Goal: Find contact information: Find contact information

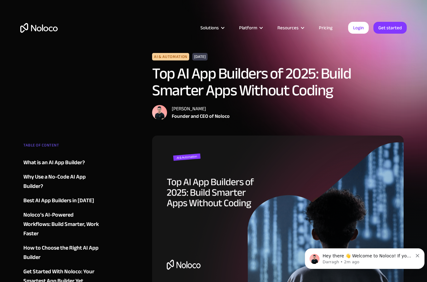
click at [420, 256] on div "Hey there 👋 Welcome to Noloco! If you have any questions, just reply to this me…" at bounding box center [365, 258] width 120 height 21
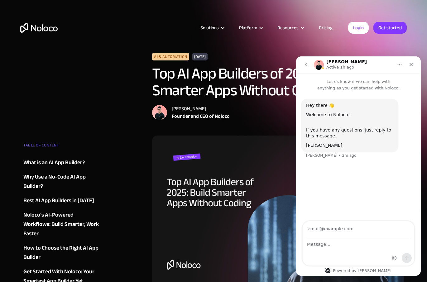
click at [410, 64] on icon "Close" at bounding box center [410, 64] width 5 height 5
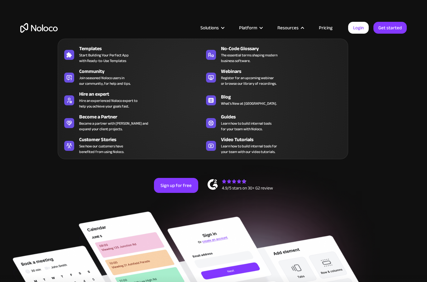
click at [109, 106] on div "Hire an experienced Noloco expert to help you achieve your goals fast." at bounding box center [108, 103] width 58 height 11
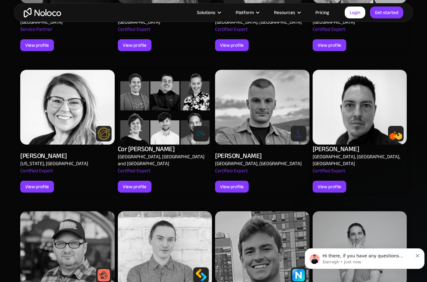
scroll to position [664, 0]
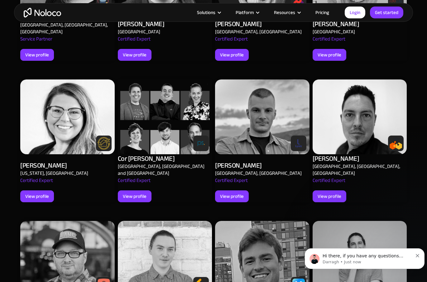
click at [417, 255] on icon "Dismiss notification" at bounding box center [417, 255] width 3 height 3
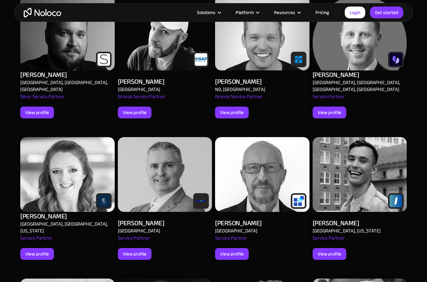
scroll to position [332, 0]
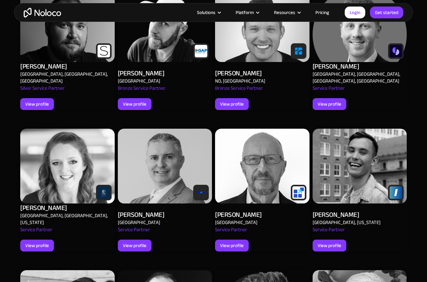
click at [223, 100] on div "View profile" at bounding box center [232, 104] width 24 height 8
